Goal: Task Accomplishment & Management: Manage account settings

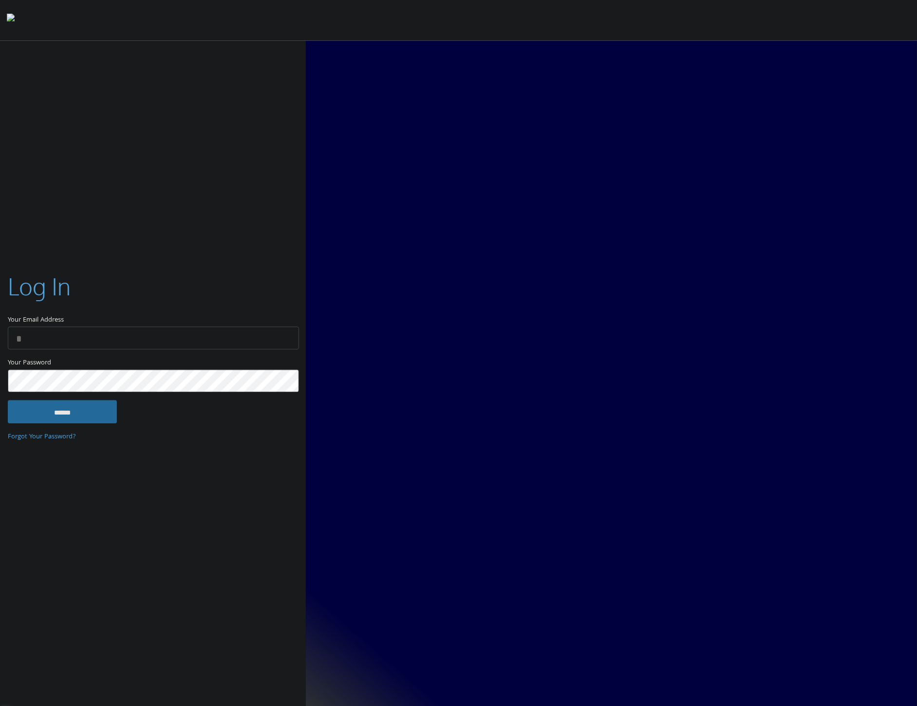
type input "**********"
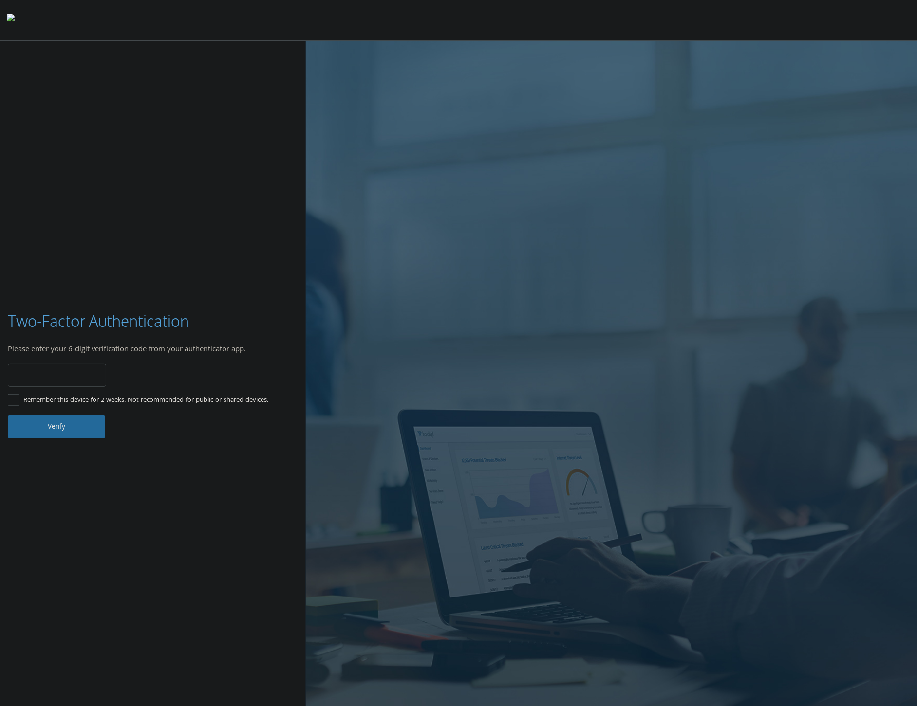
type input "******"
click at [12, 398] on label "Remember this device for 2 weeks. Not recommended for public or shared devices." at bounding box center [138, 401] width 260 height 12
click at [22, 371] on input "******" at bounding box center [57, 375] width 98 height 23
